Goal: Task Accomplishment & Management: Manage account settings

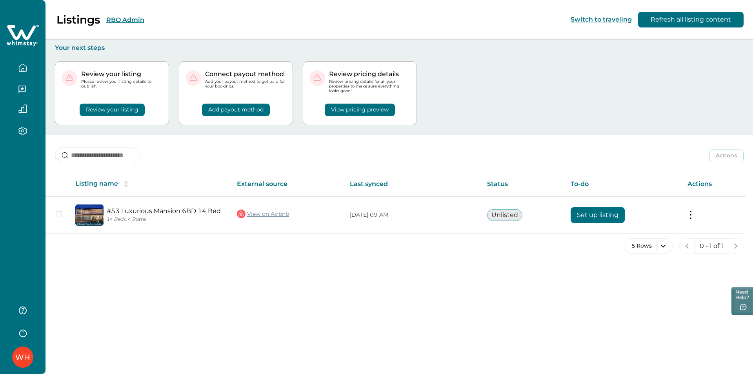
click at [126, 109] on button "Review your listing" at bounding box center [112, 110] width 65 height 13
click at [504, 89] on div "Review your listing Please review your listing details to publish. Review your …" at bounding box center [399, 93] width 689 height 83
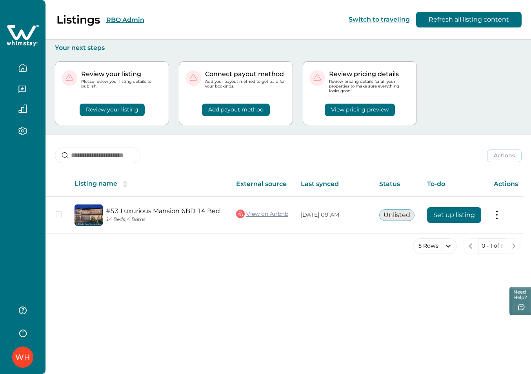
click at [118, 109] on button "Review your listing" at bounding box center [112, 110] width 65 height 13
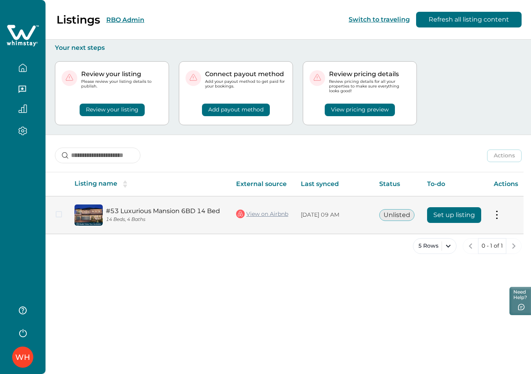
click at [455, 211] on button "Set up listing" at bounding box center [454, 215] width 54 height 16
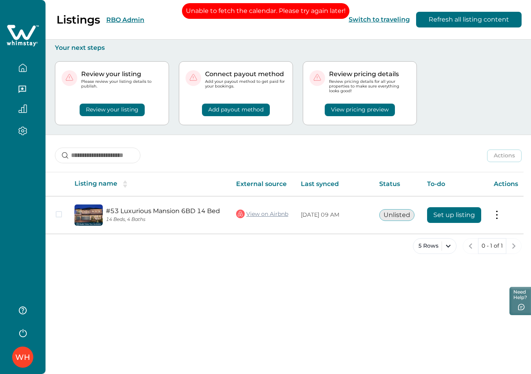
click at [26, 353] on div "WH" at bounding box center [22, 357] width 15 height 19
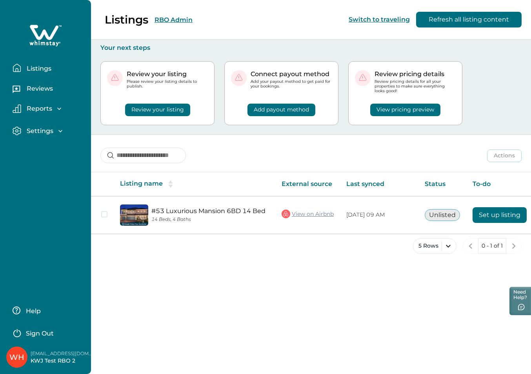
click at [35, 329] on button "Sign Out" at bounding box center [47, 332] width 69 height 16
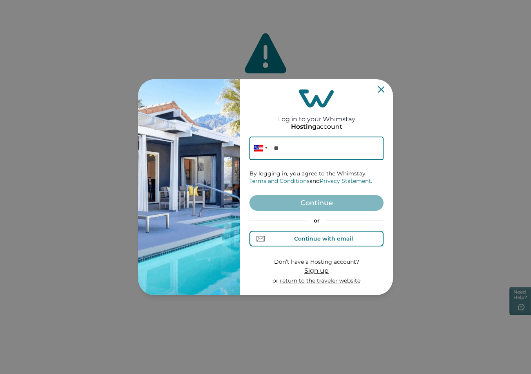
click at [316, 244] on button "Continue with email" at bounding box center [316, 239] width 134 height 16
click at [292, 151] on input at bounding box center [316, 149] width 134 height 24
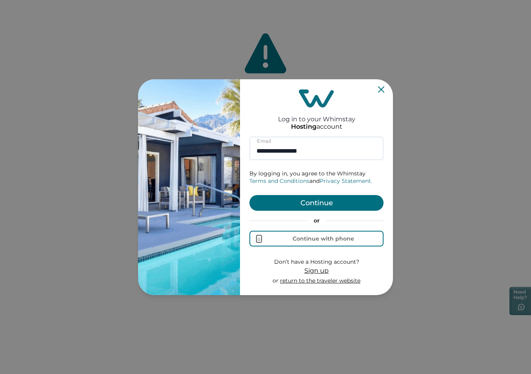
type input "**********"
click at [284, 194] on form "**********" at bounding box center [316, 211] width 134 height 148
click at [288, 202] on button "Continue" at bounding box center [316, 203] width 134 height 16
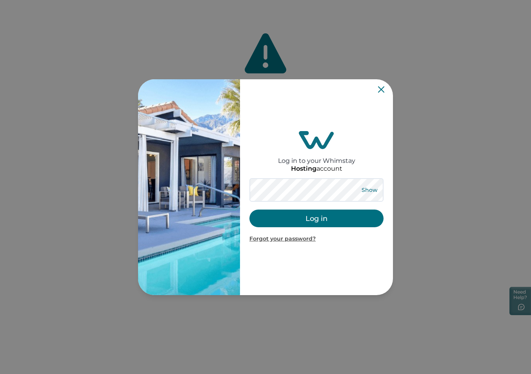
click at [372, 189] on button "Show" at bounding box center [369, 189] width 28 height 11
click at [260, 215] on button "Log in" at bounding box center [316, 218] width 134 height 18
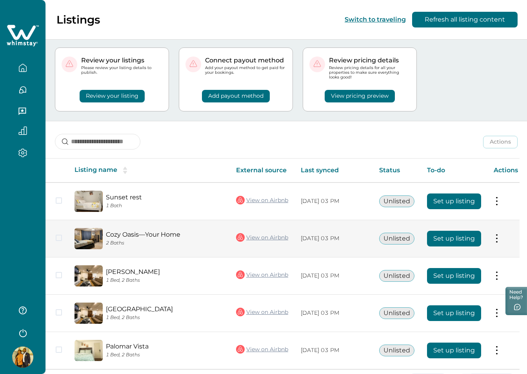
scroll to position [2, 0]
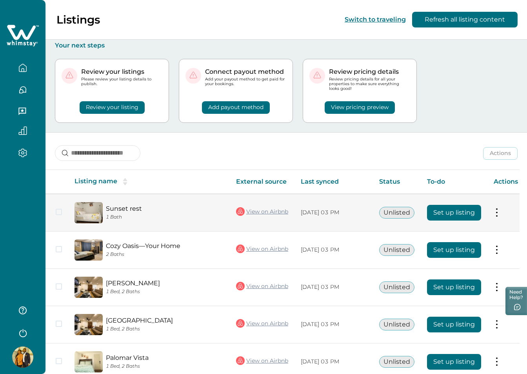
click at [450, 212] on button "Set up listing" at bounding box center [454, 213] width 54 height 16
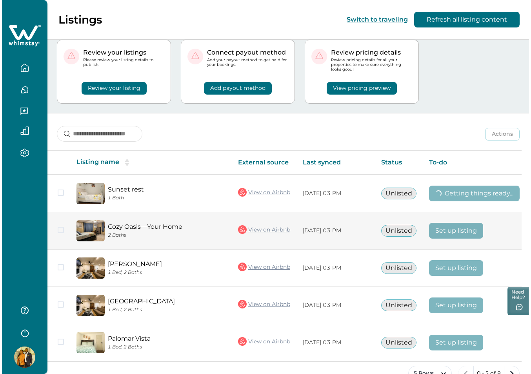
scroll to position [0, 0]
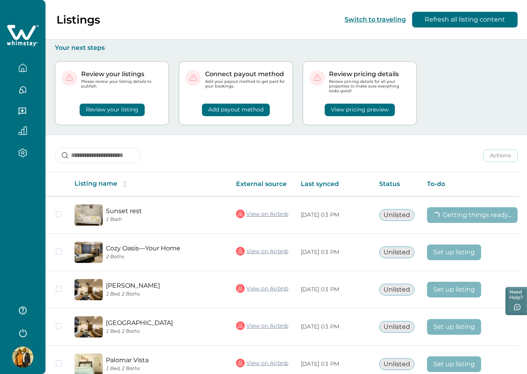
click at [106, 115] on button "Review your listing" at bounding box center [112, 110] width 65 height 13
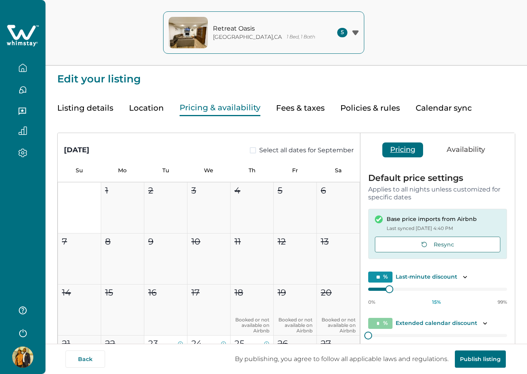
type input "**"
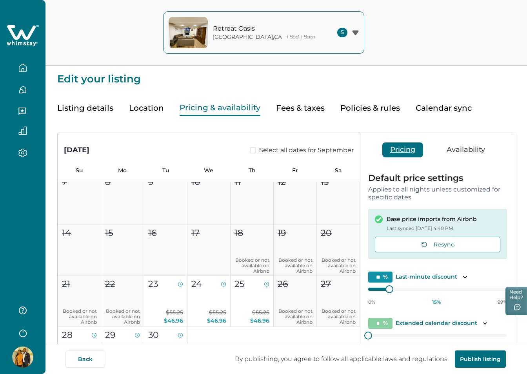
scroll to position [118, 0]
